Goal: Task Accomplishment & Management: Use online tool/utility

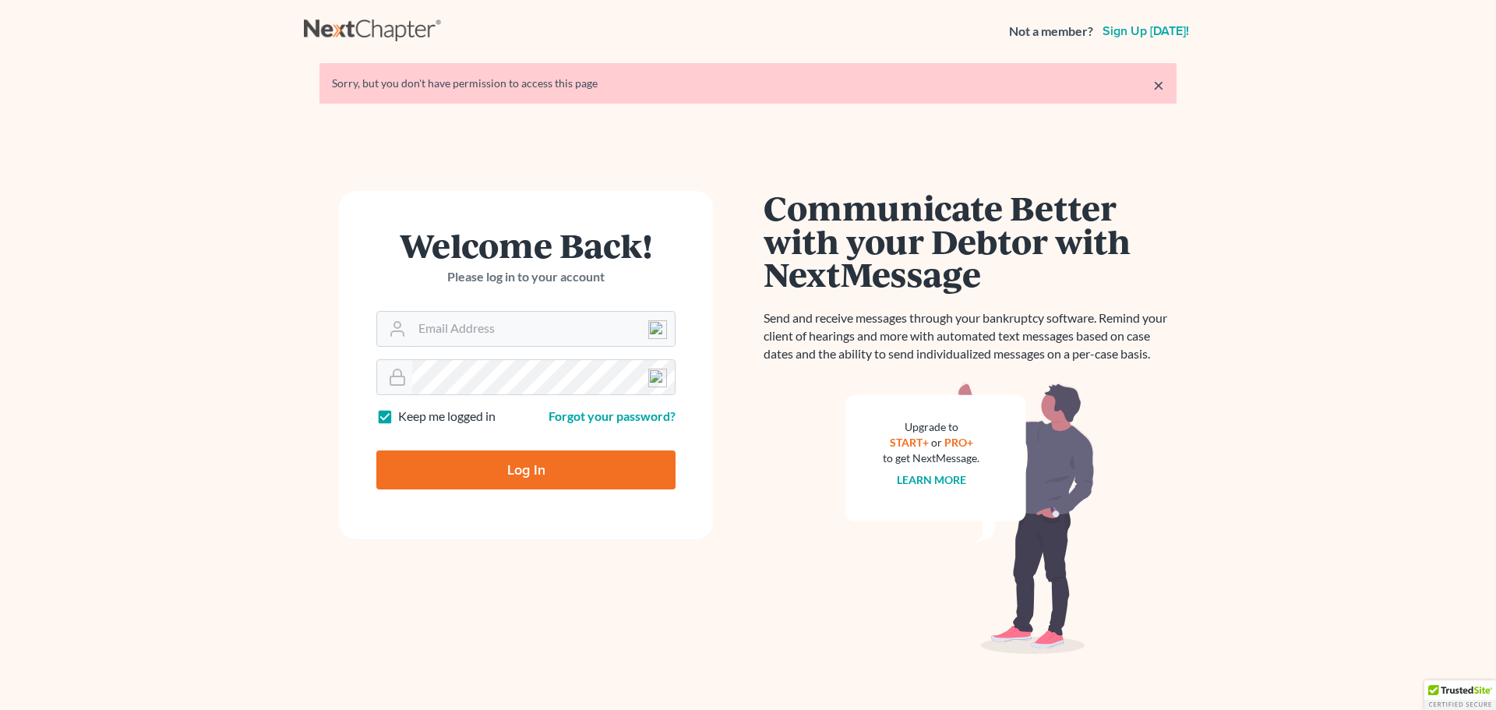
type input "[EMAIL_ADDRESS][DOMAIN_NAME]"
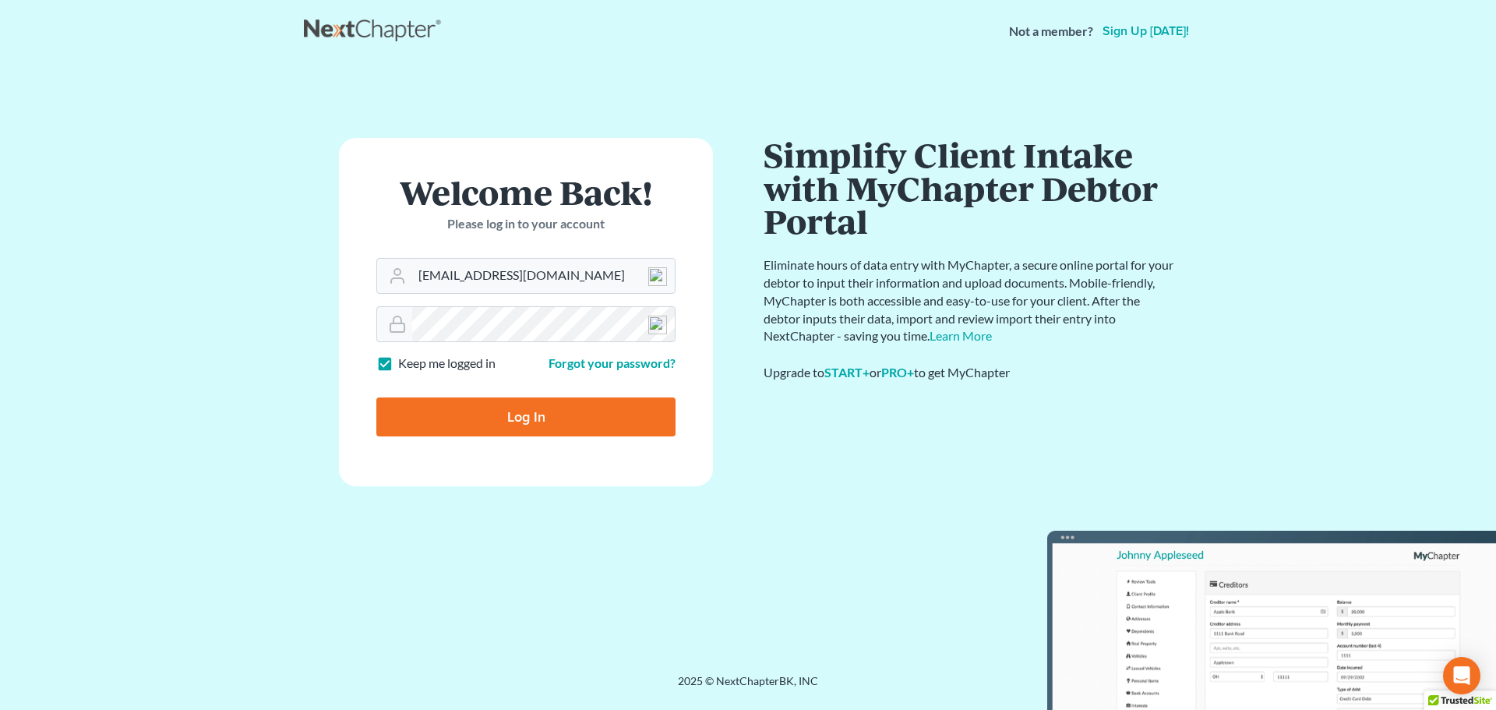
click at [496, 411] on input "Log In" at bounding box center [525, 416] width 299 height 39
type input "Thinking..."
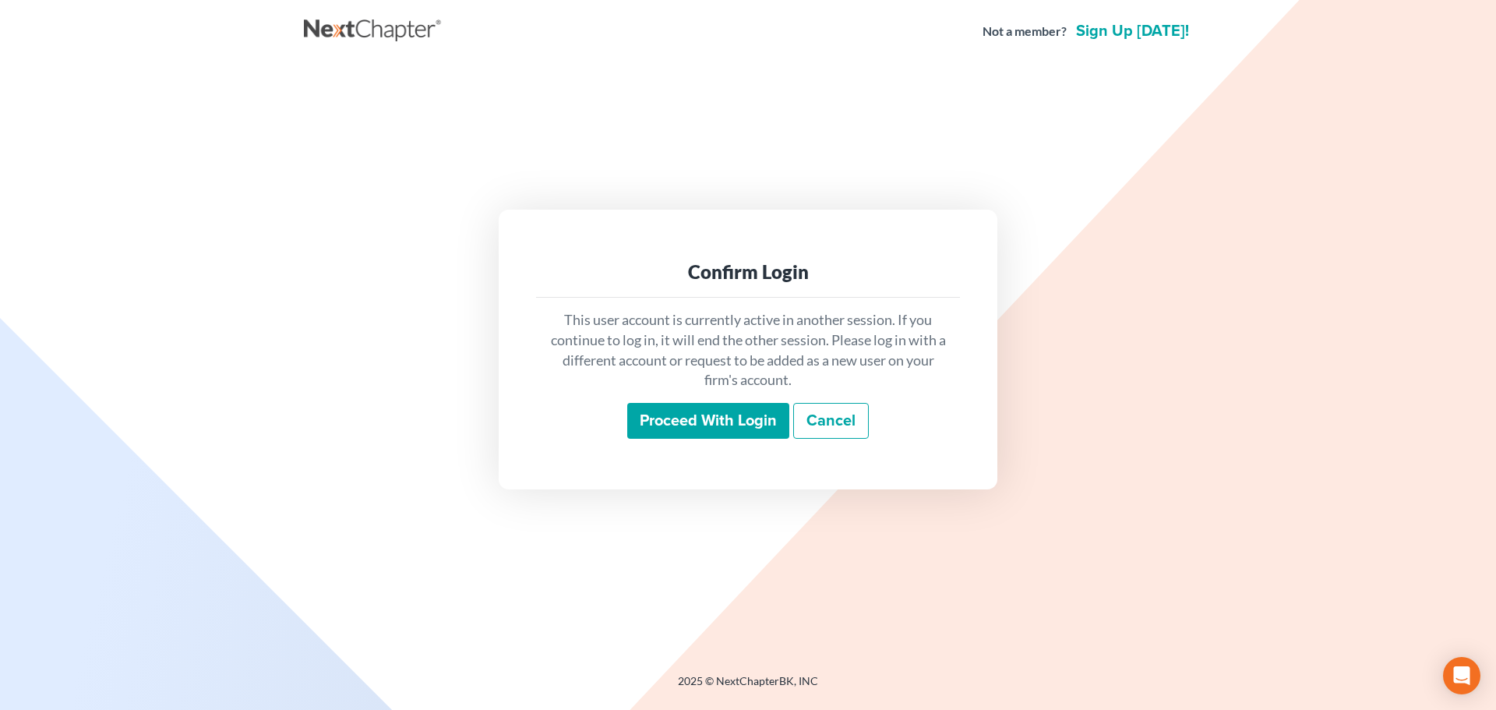
click at [678, 427] on input "Proceed with login" at bounding box center [708, 421] width 162 height 36
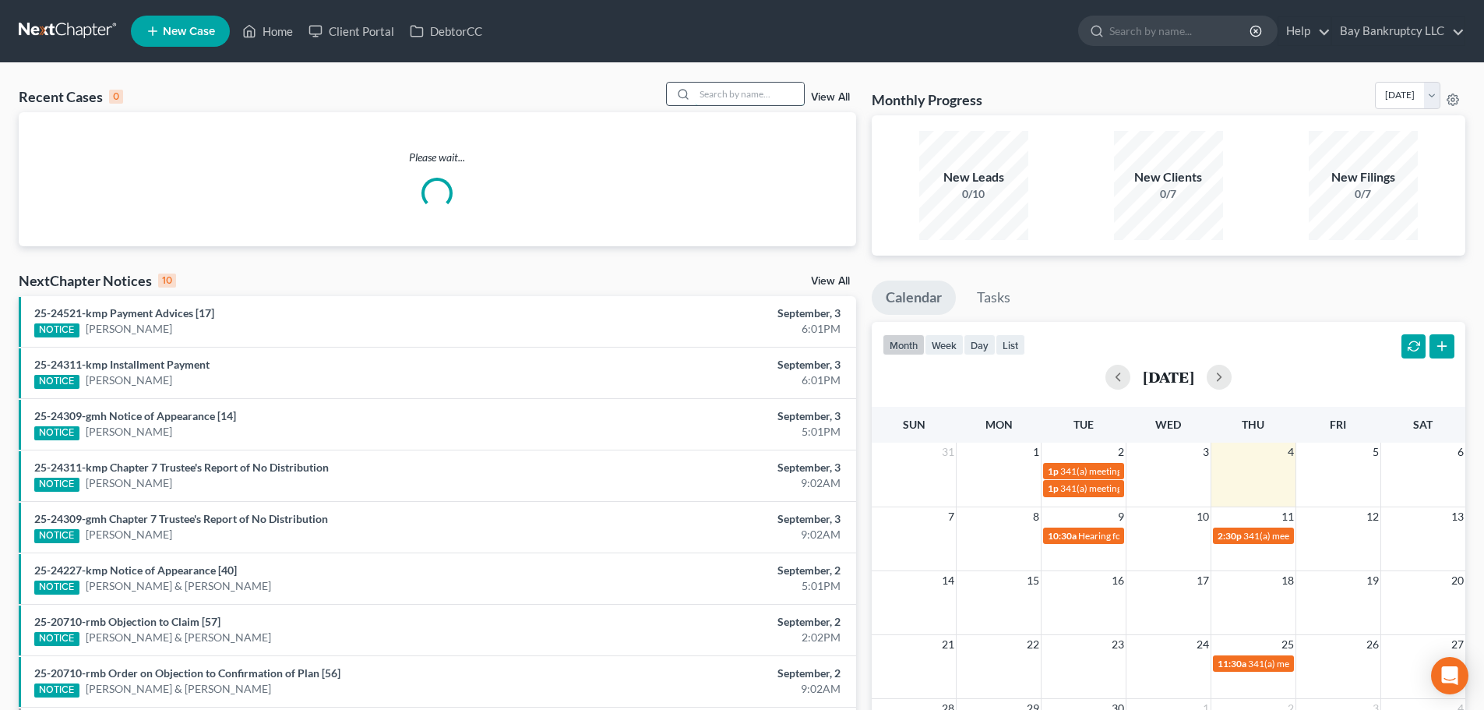
click at [754, 94] on input "search" at bounding box center [749, 94] width 109 height 23
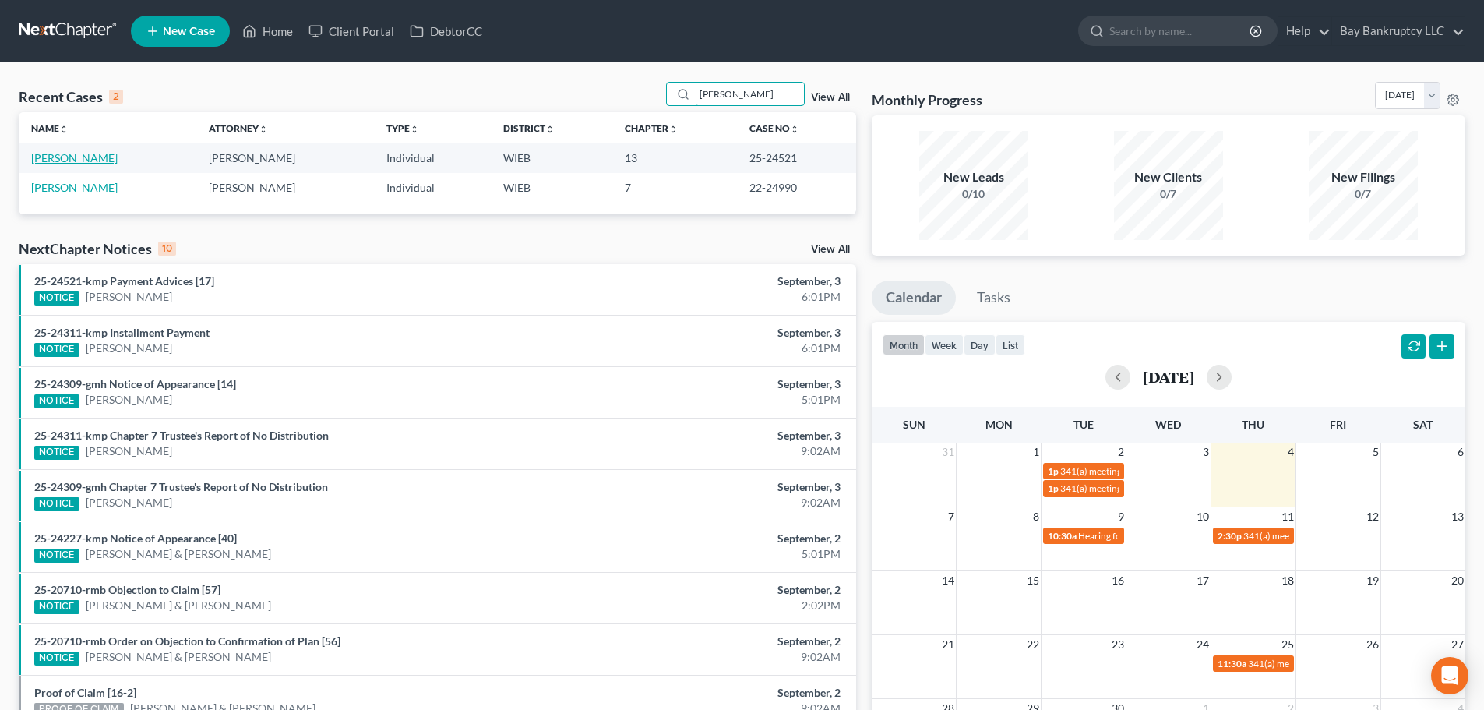
type input "Tanisha"
click at [78, 155] on link "Caldwell, Tanisha" at bounding box center [74, 157] width 86 height 13
select select "2"
select select "1"
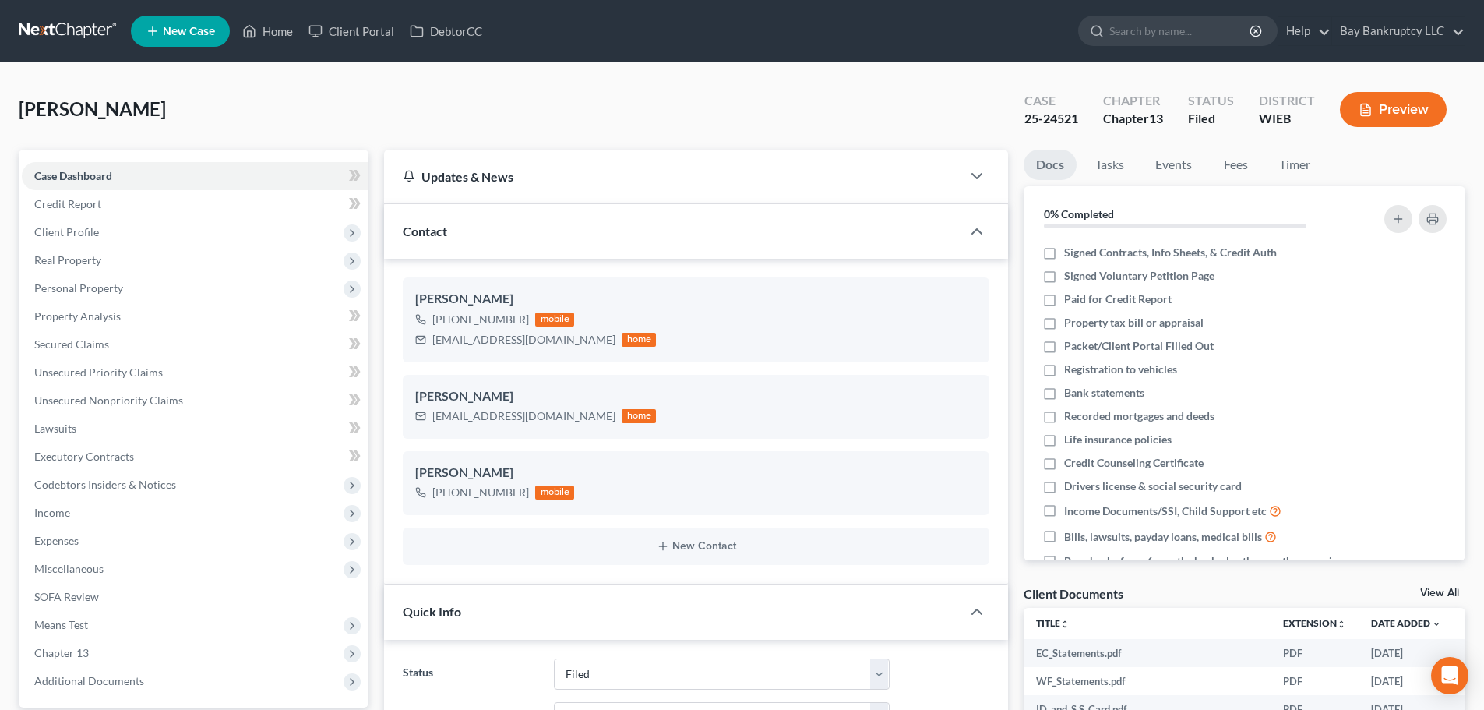
drag, startPoint x: 432, startPoint y: 360, endPoint x: 1080, endPoint y: 125, distance: 688.6
click at [1080, 125] on div "Case 25-24521" at bounding box center [1051, 111] width 79 height 46
